Goal: Transaction & Acquisition: Obtain resource

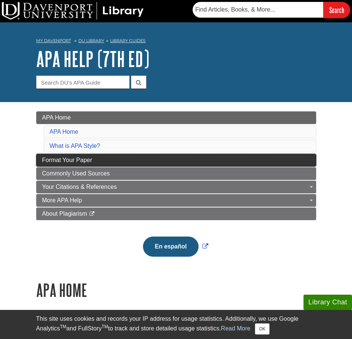
click at [77, 159] on span "Format Your Paper" at bounding box center [67, 160] width 50 height 6
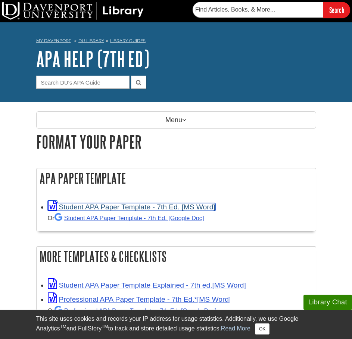
click at [135, 207] on link "Student APA Paper Template - 7th Ed. [MS Word]" at bounding box center [131, 207] width 167 height 8
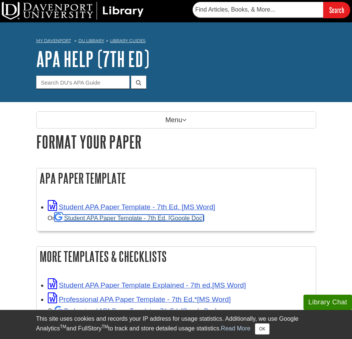
click at [141, 218] on link "Student APA Paper Template - 7th Ed. [Google Doc]" at bounding box center [129, 218] width 150 height 7
click at [125, 219] on link "Student APA Paper Template - 7th Ed. [Google Doc]" at bounding box center [129, 218] width 150 height 7
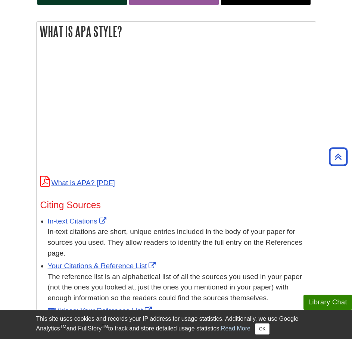
scroll to position [689, 0]
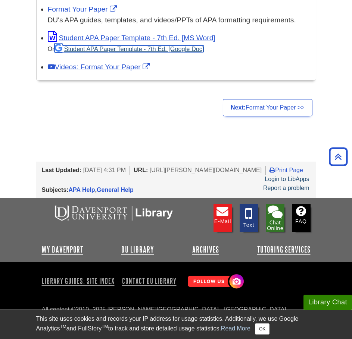
click at [110, 52] on link "Student APA Paper Template - 7th Ed. [Google Doc]" at bounding box center [129, 49] width 150 height 7
